Goal: Find specific page/section: Find specific page/section

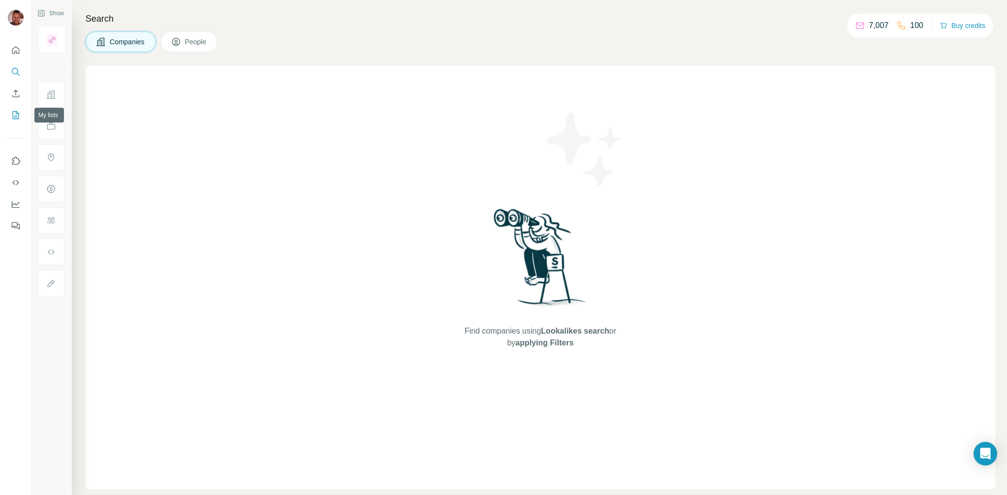
click at [17, 120] on button "My lists" at bounding box center [16, 115] width 16 height 18
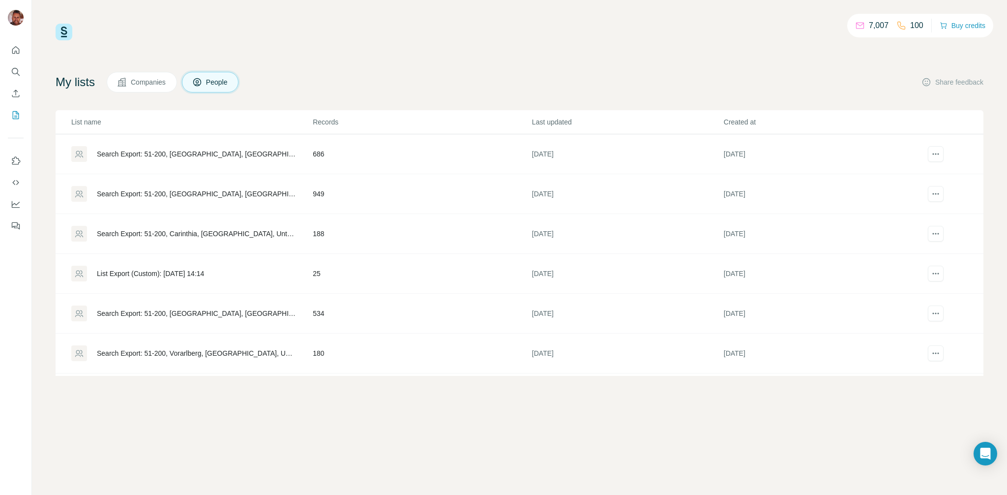
click at [176, 152] on div "Search Export: 51-200, [GEOGRAPHIC_DATA], [GEOGRAPHIC_DATA], Unternehmensinhabe…" at bounding box center [196, 154] width 199 height 10
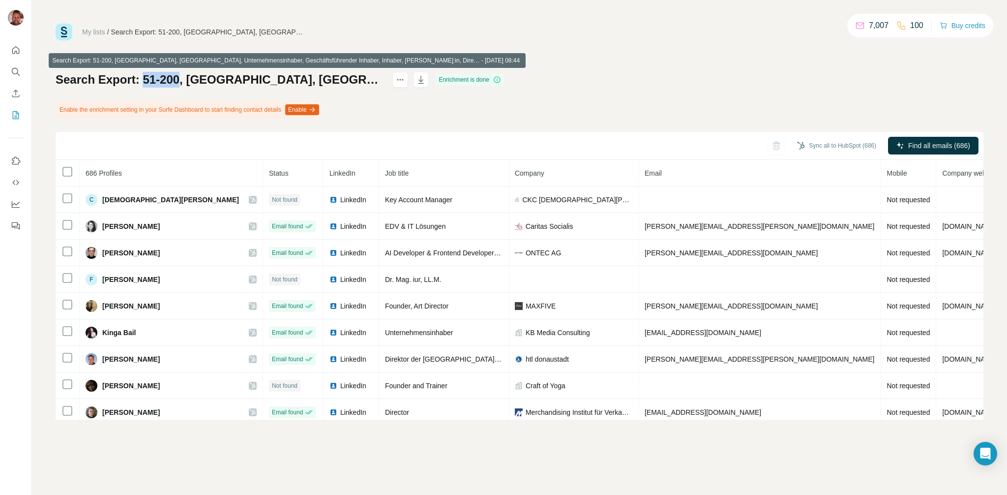
drag, startPoint x: 142, startPoint y: 78, endPoint x: 176, endPoint y: 78, distance: 34.4
click at [177, 78] on h1 "Search Export: 51-200, [GEOGRAPHIC_DATA], [GEOGRAPHIC_DATA], Unternehmensinhabe…" at bounding box center [220, 80] width 328 height 16
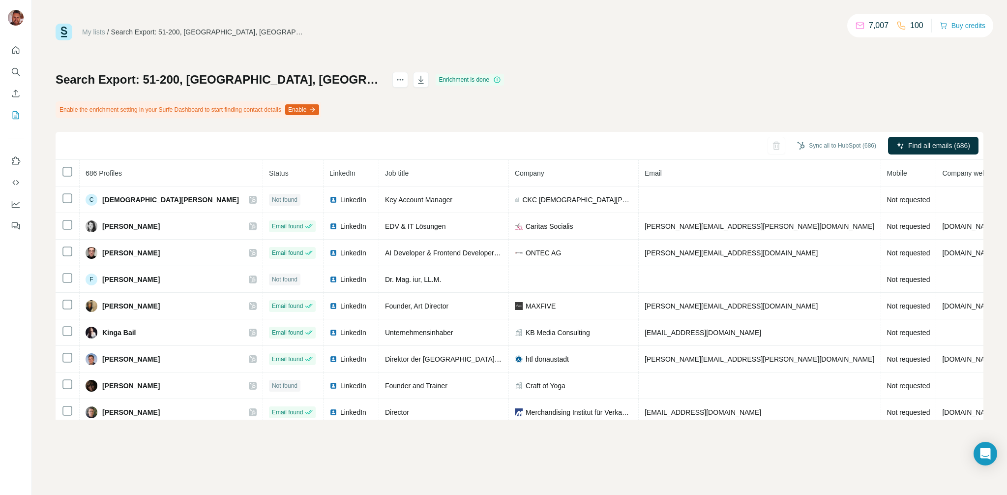
click at [245, 78] on h1 "Search Export: 51-200, [GEOGRAPHIC_DATA], [GEOGRAPHIC_DATA], Unternehmensinhabe…" at bounding box center [220, 80] width 328 height 16
